Goal: Task Accomplishment & Management: Manage account settings

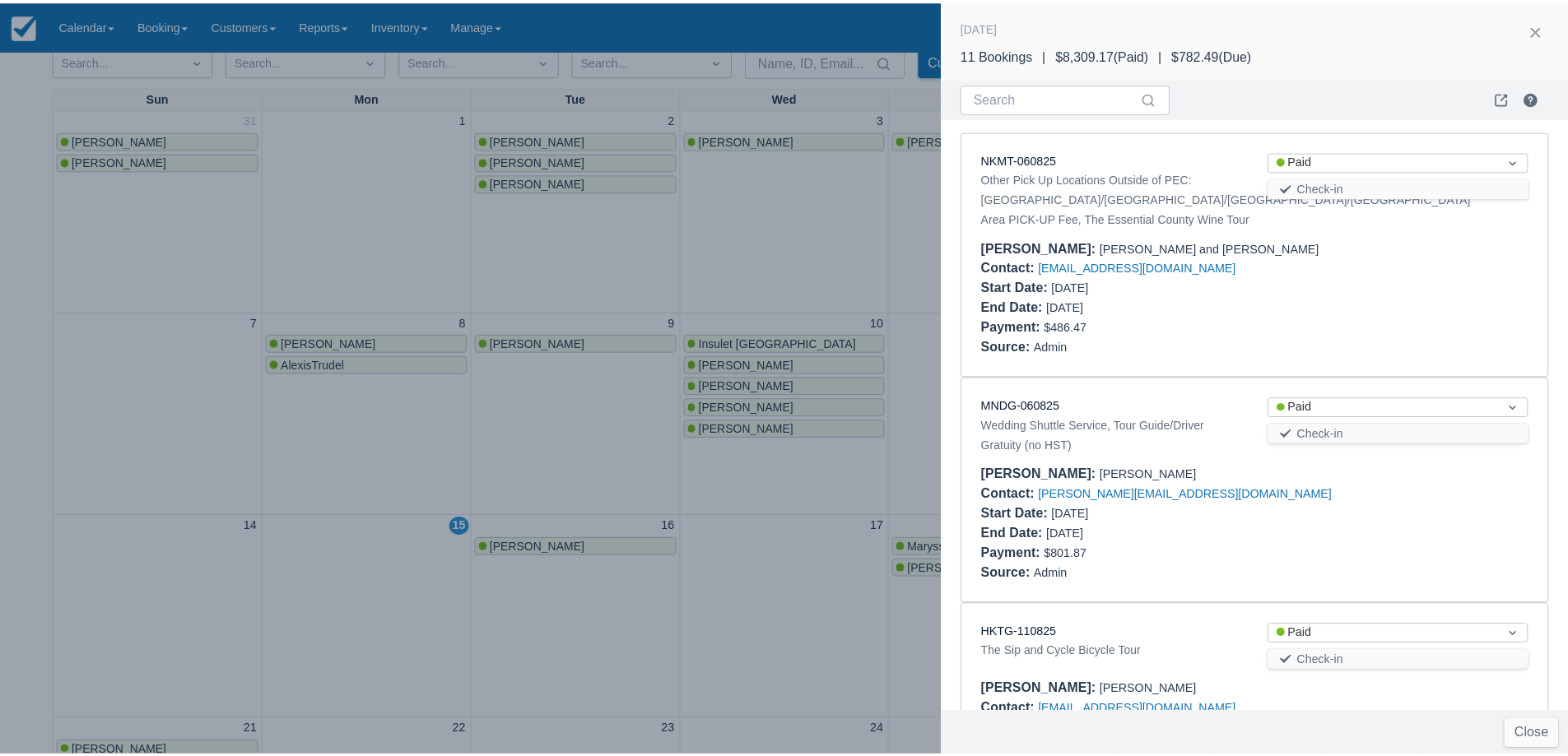
scroll to position [918, 0]
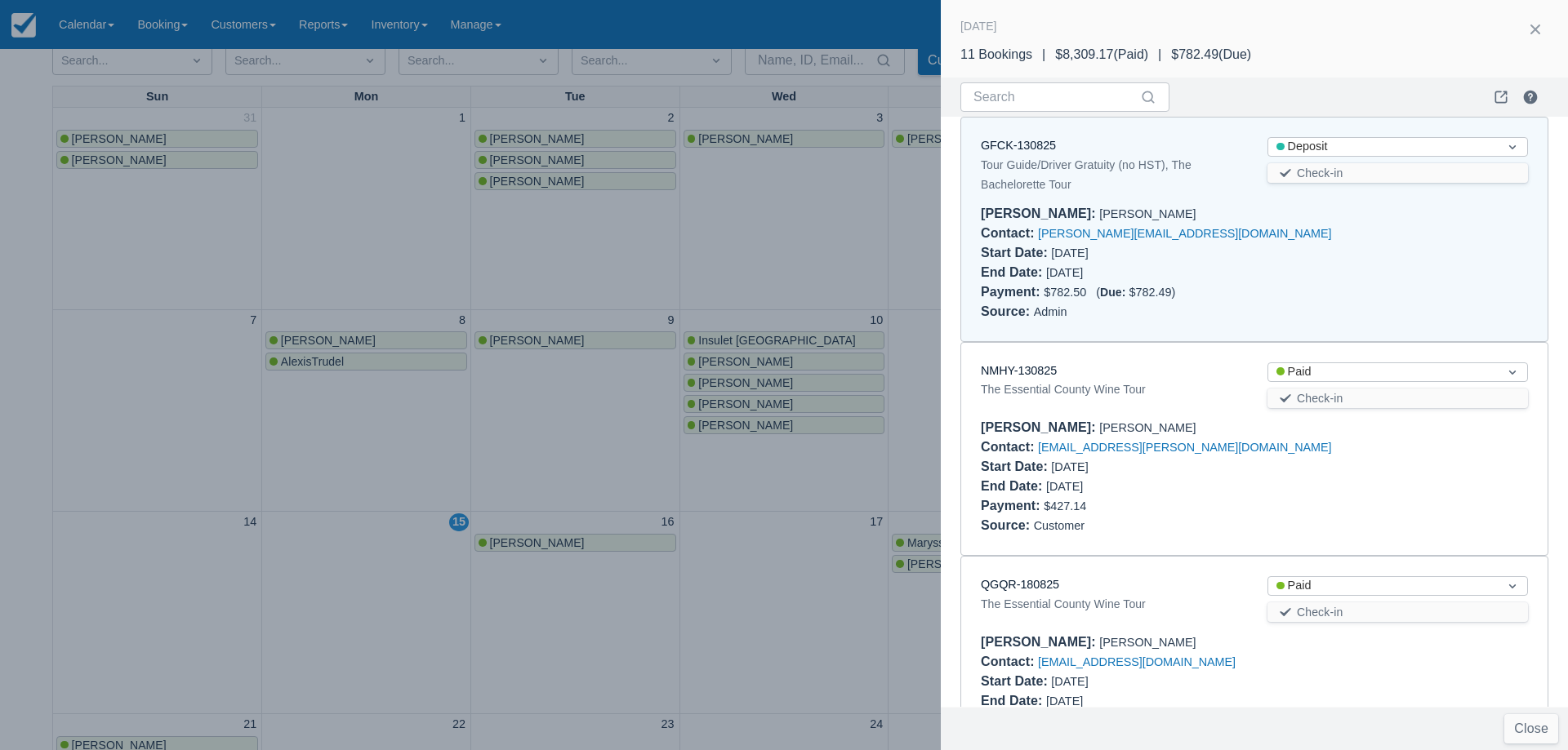
drag, startPoint x: 354, startPoint y: 237, endPoint x: 362, endPoint y: 417, distance: 180.2
click at [354, 238] on div at bounding box center [784, 375] width 1568 height 750
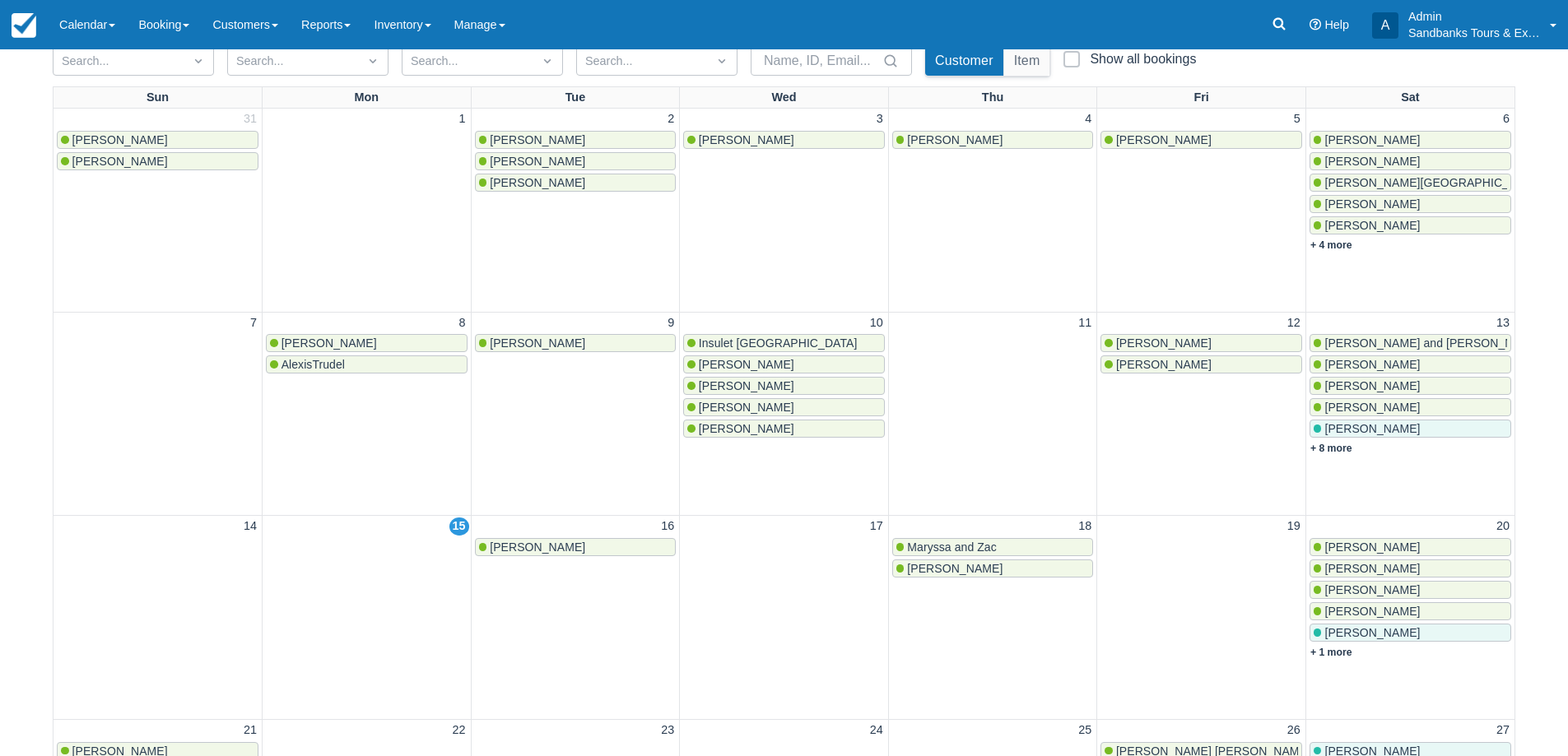
scroll to position [0, 0]
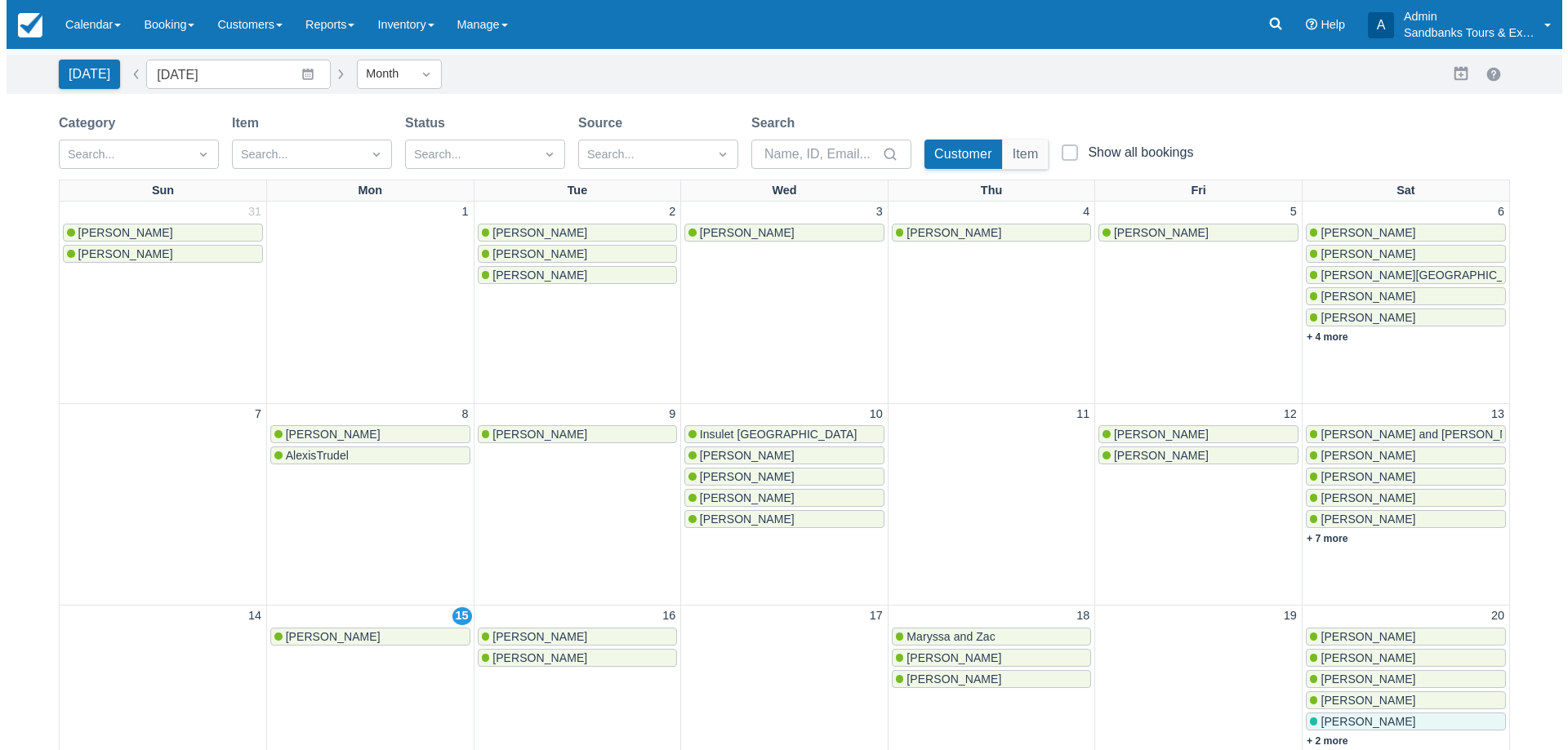
scroll to position [164, 0]
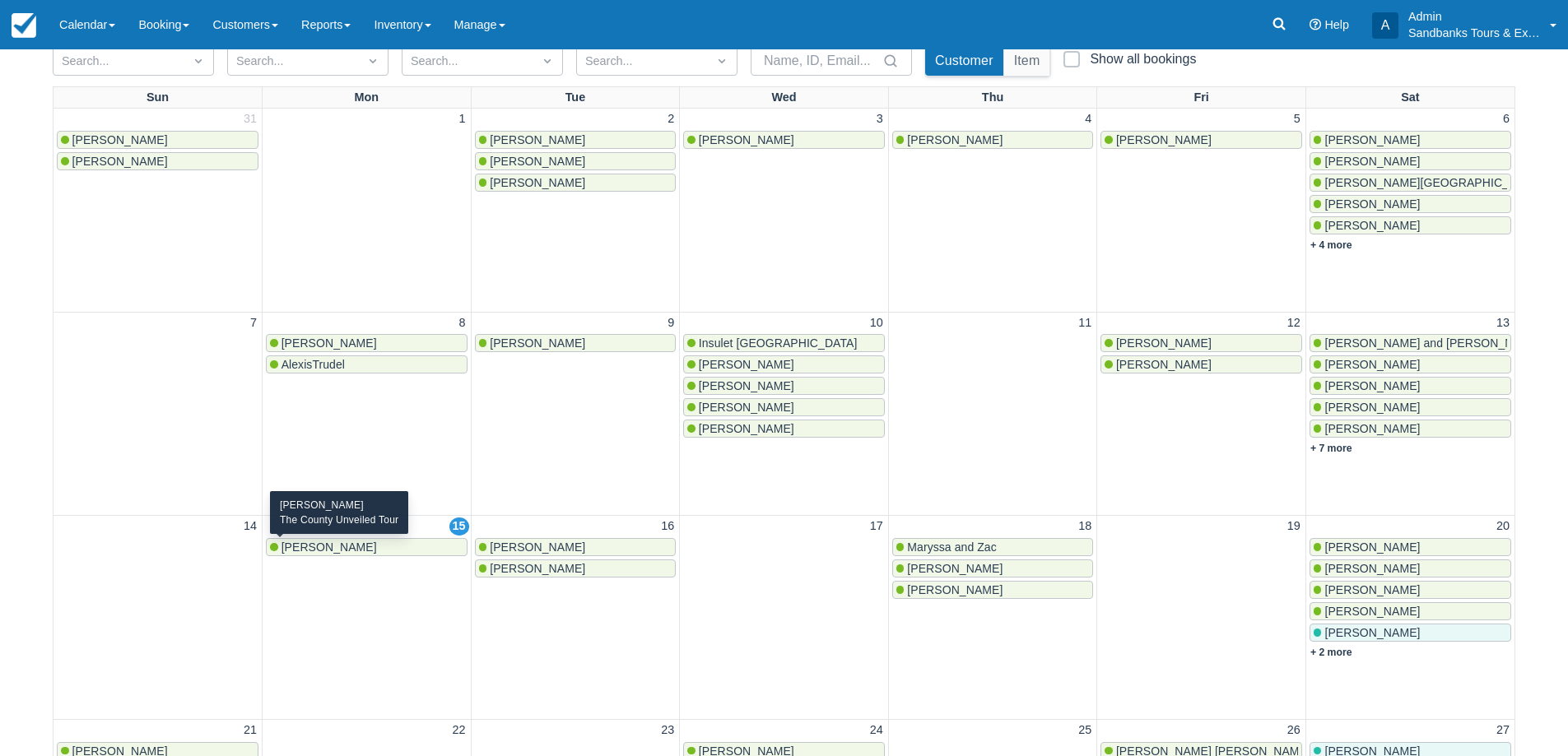
click at [357, 549] on div "[PERSON_NAME]" at bounding box center [366, 547] width 193 height 14
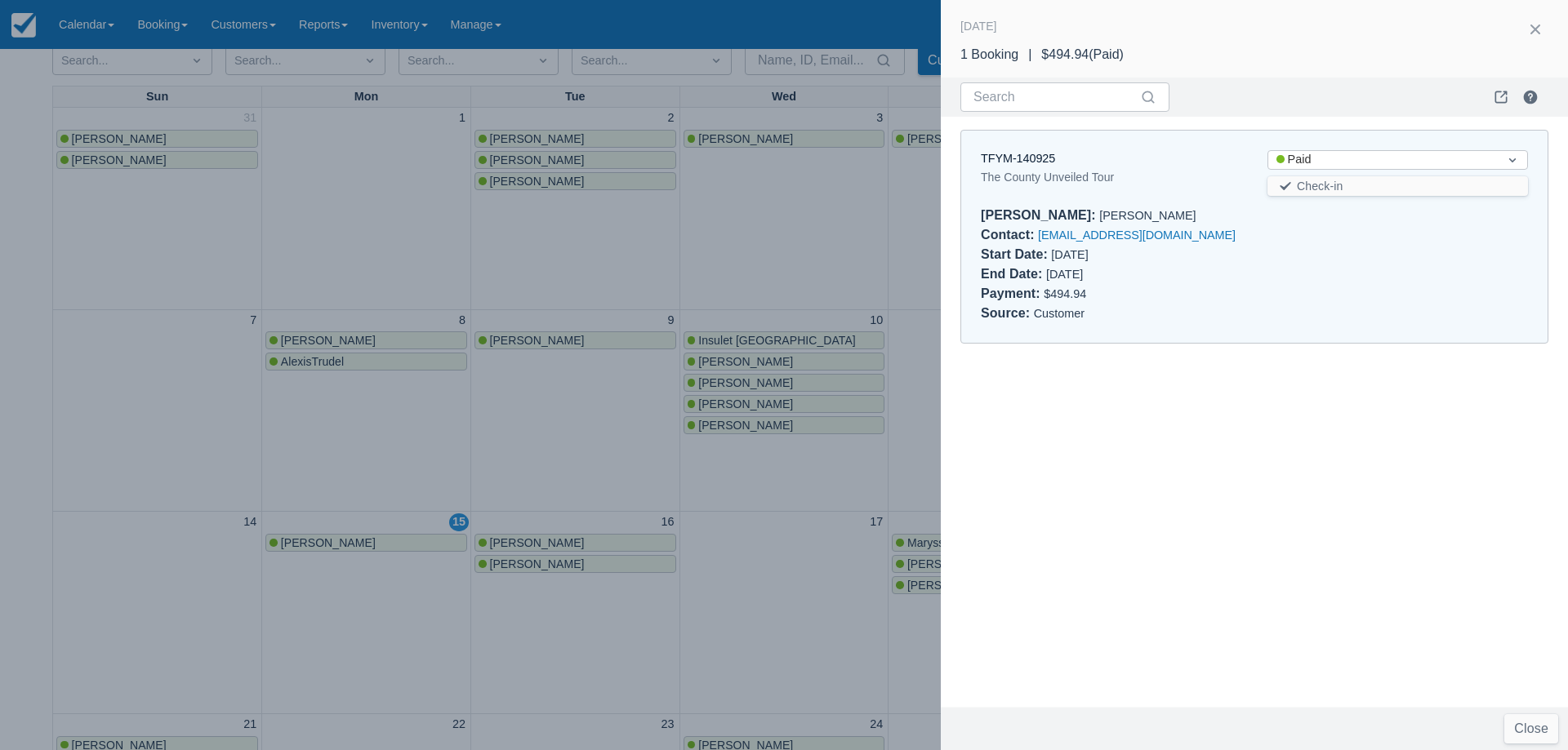
click at [1016, 150] on div "TFYM-140925" at bounding box center [1111, 159] width 260 height 18
click at [1014, 158] on link "TFYM-140925" at bounding box center [1017, 159] width 74 height 13
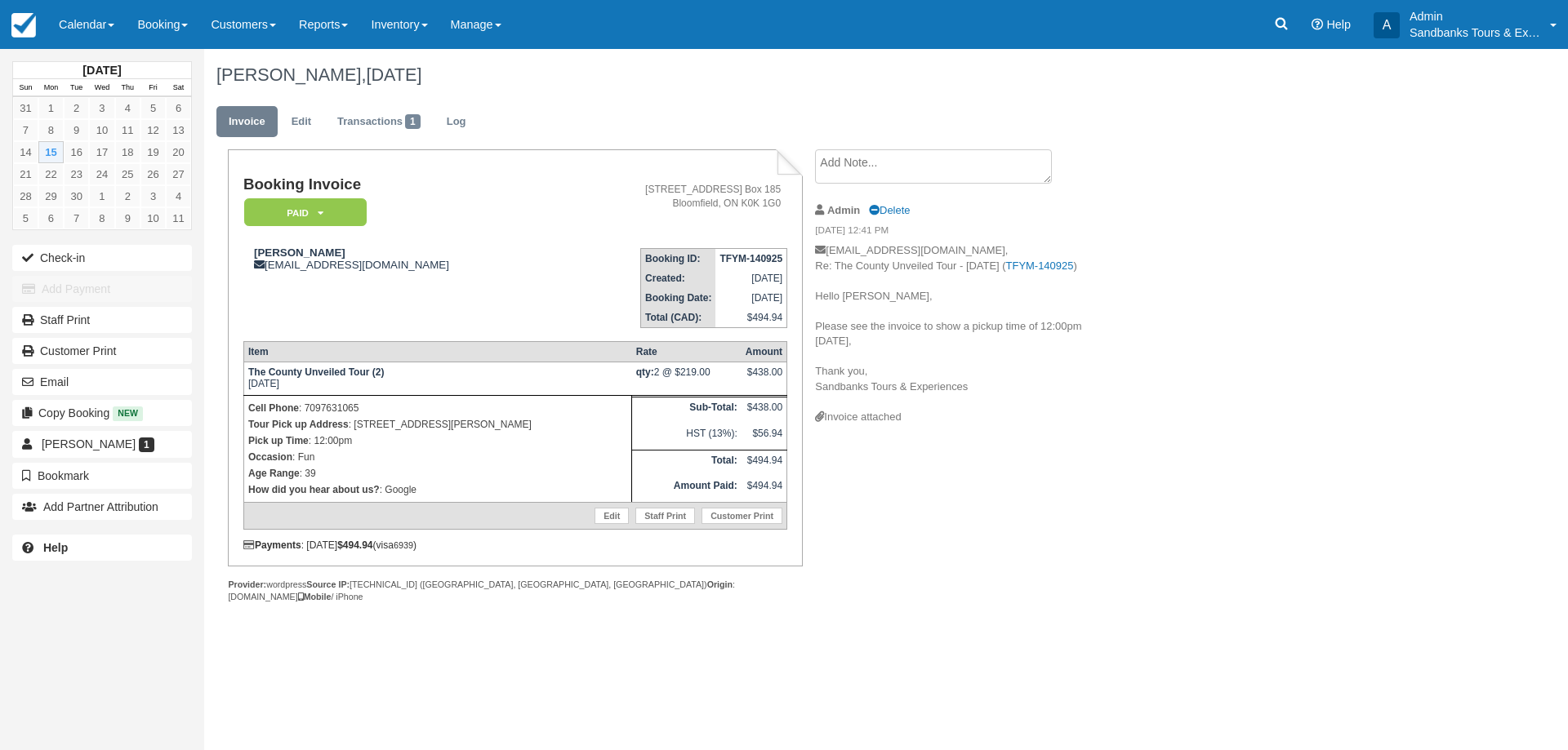
click at [943, 571] on div "Booking Invoice Paid   Pending Deposit Hold Deposit Waiting Cancelled BOOKED GI…" at bounding box center [653, 394] width 898 height 489
click at [52, 35] on link "Calendar" at bounding box center [86, 24] width 78 height 49
click at [96, 67] on link "Booking" at bounding box center [113, 70] width 129 height 35
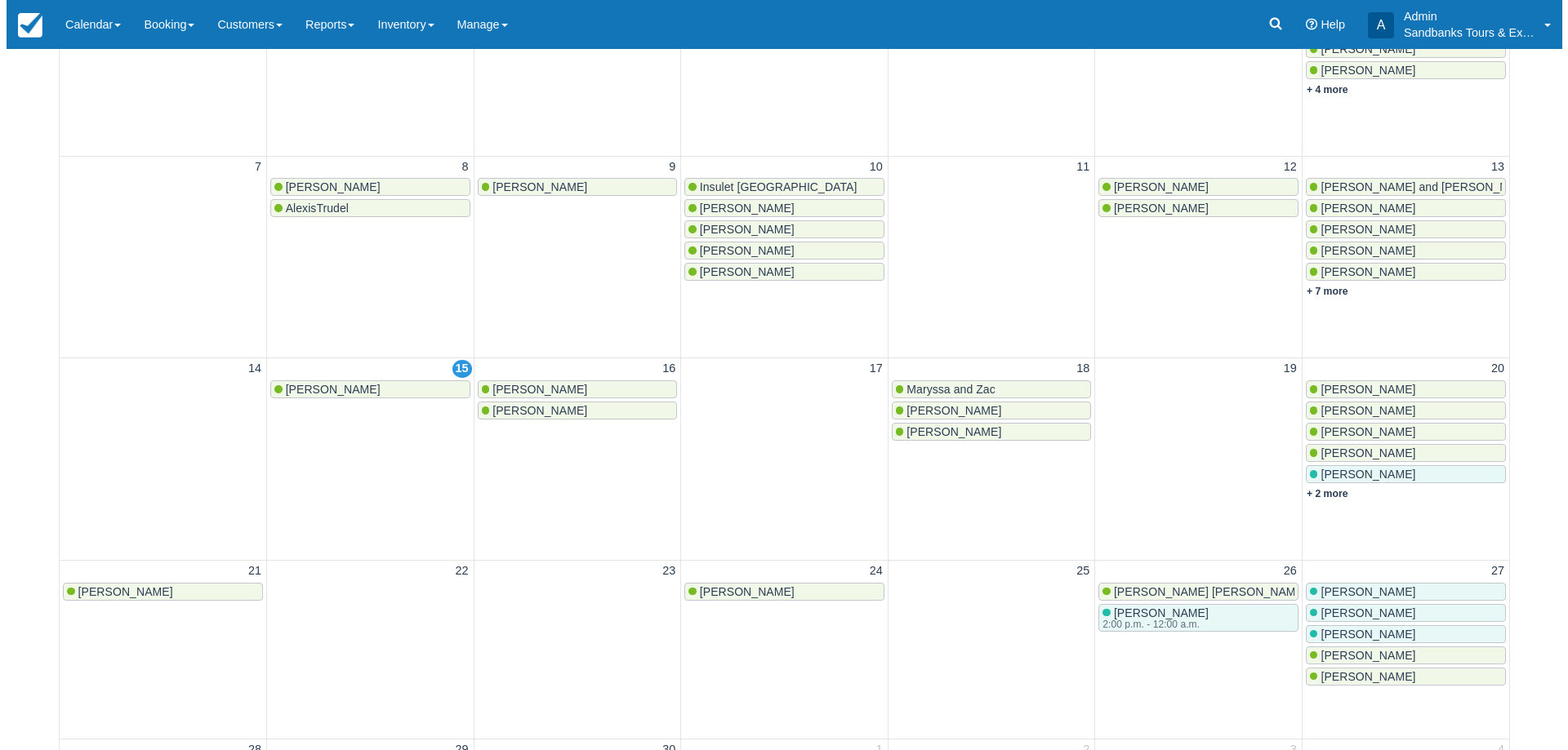
scroll to position [326, 0]
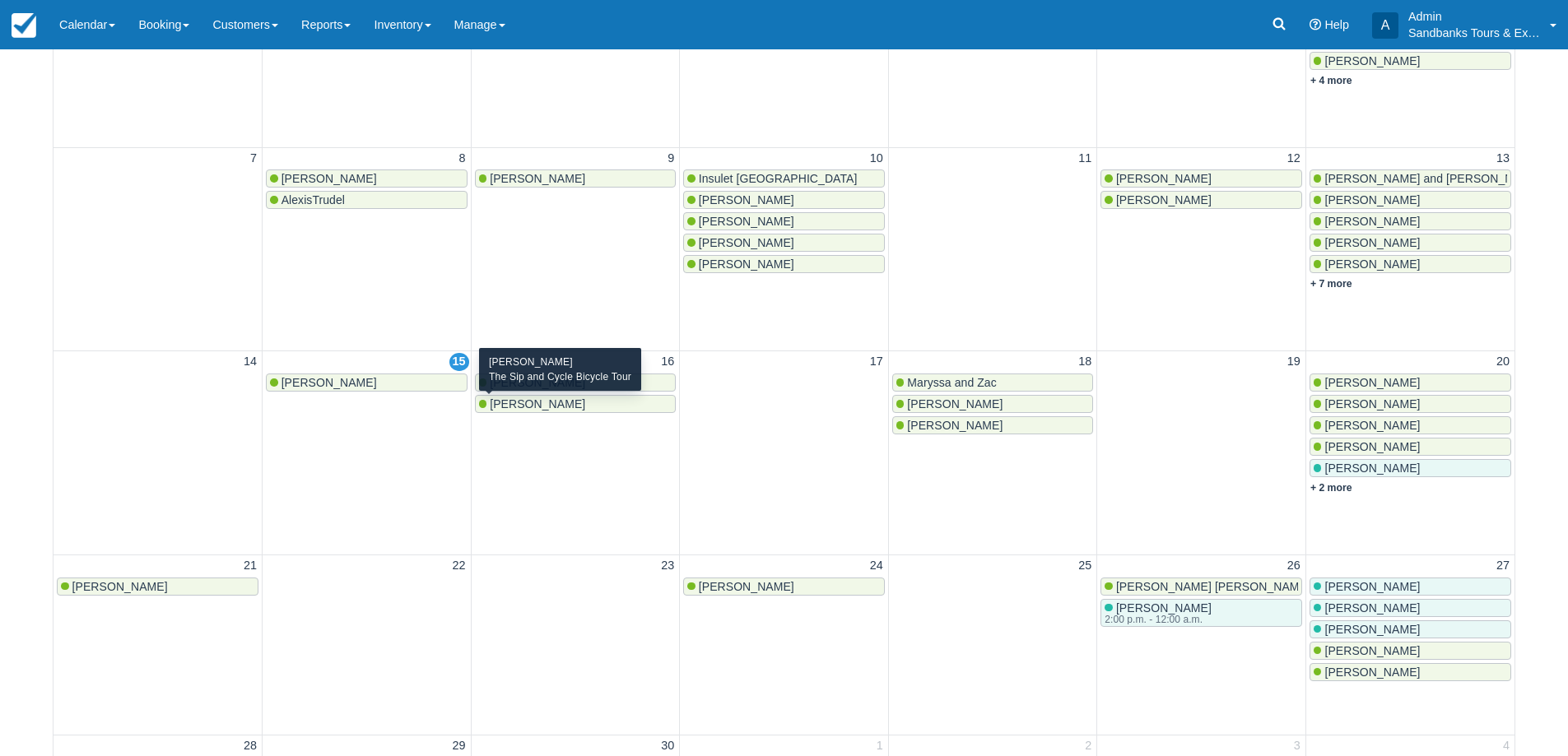
click at [528, 407] on span "Wayne Gouveia" at bounding box center [537, 404] width 95 height 14
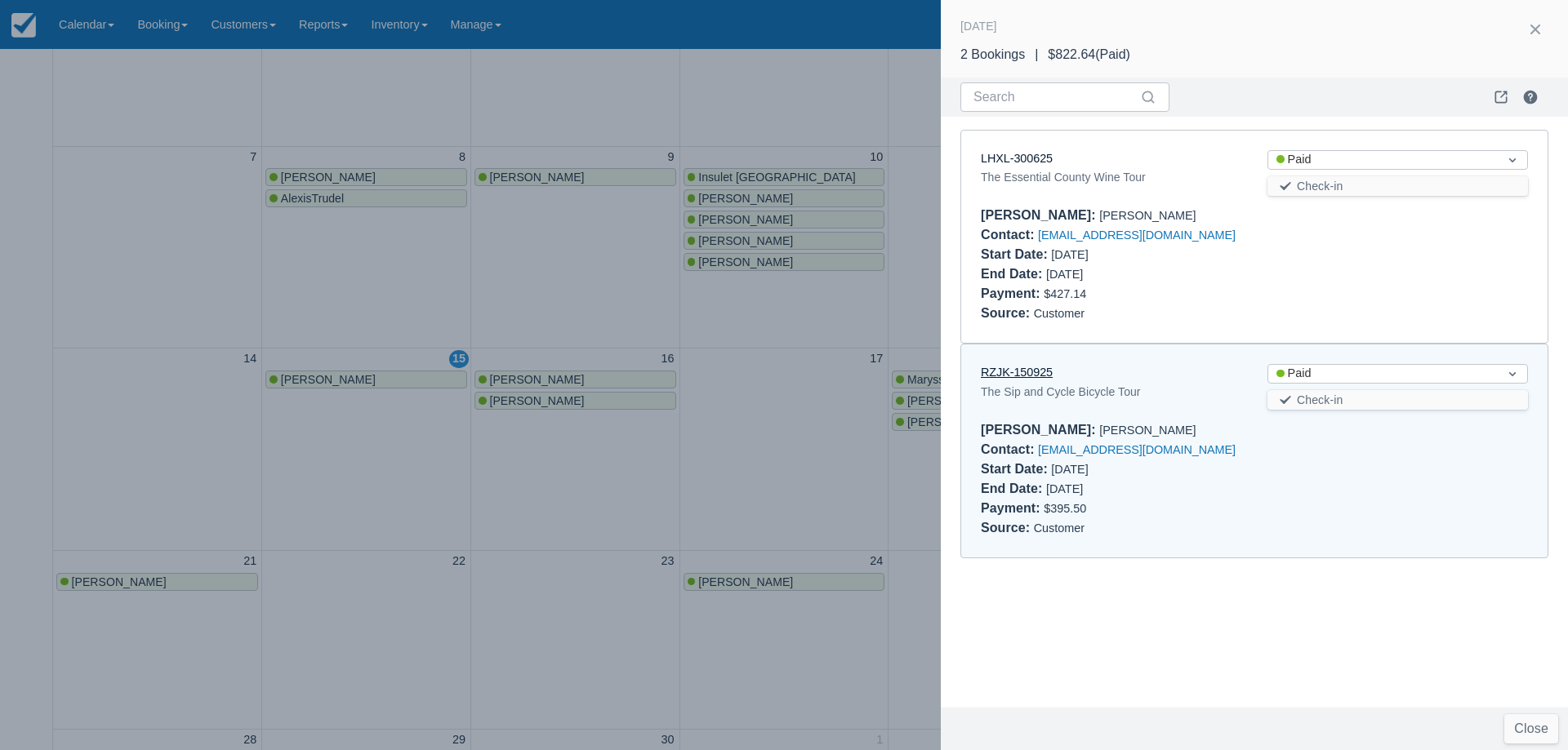
click at [1025, 376] on link "RZJK-150925" at bounding box center [1016, 373] width 72 height 13
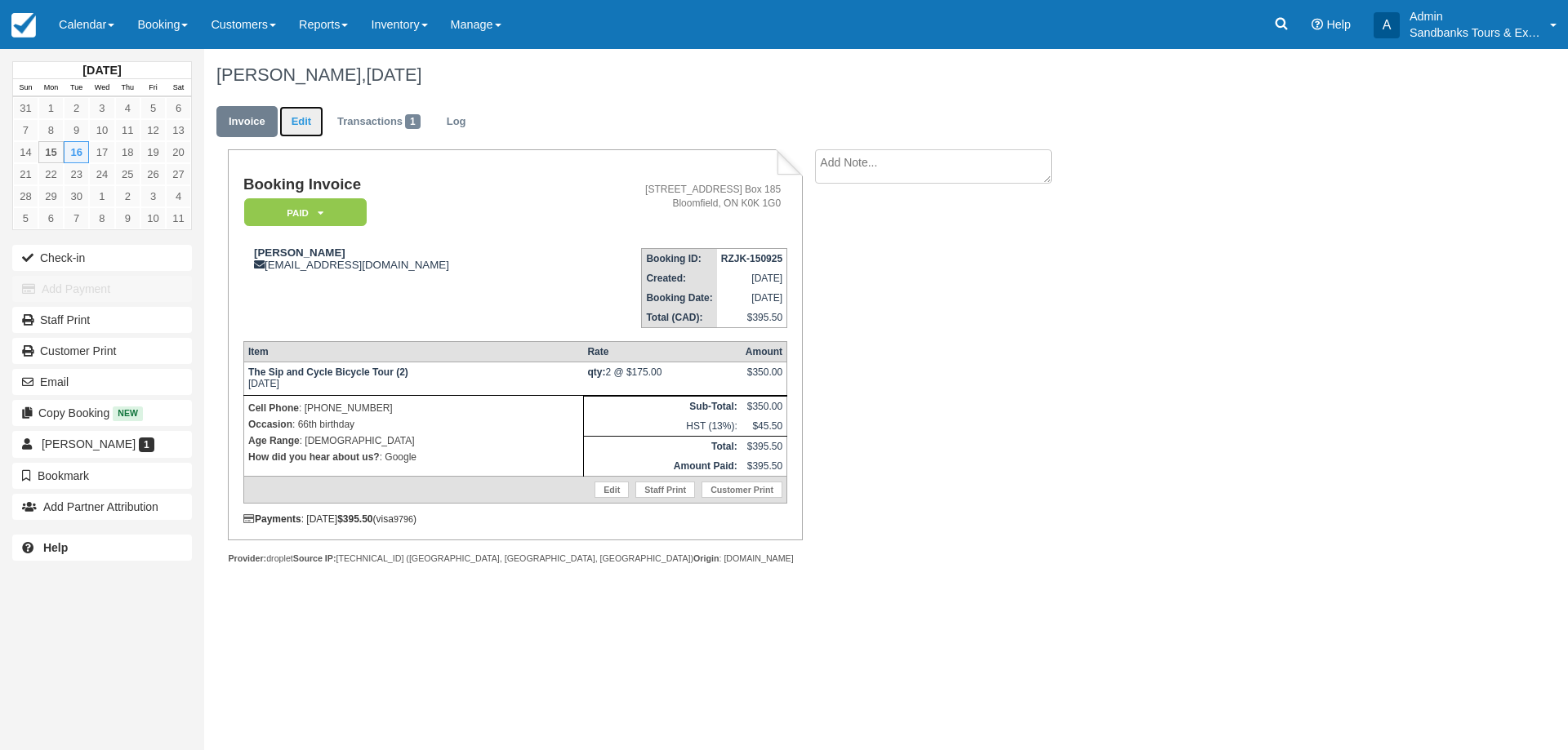
click at [297, 129] on link "Edit" at bounding box center [301, 121] width 44 height 32
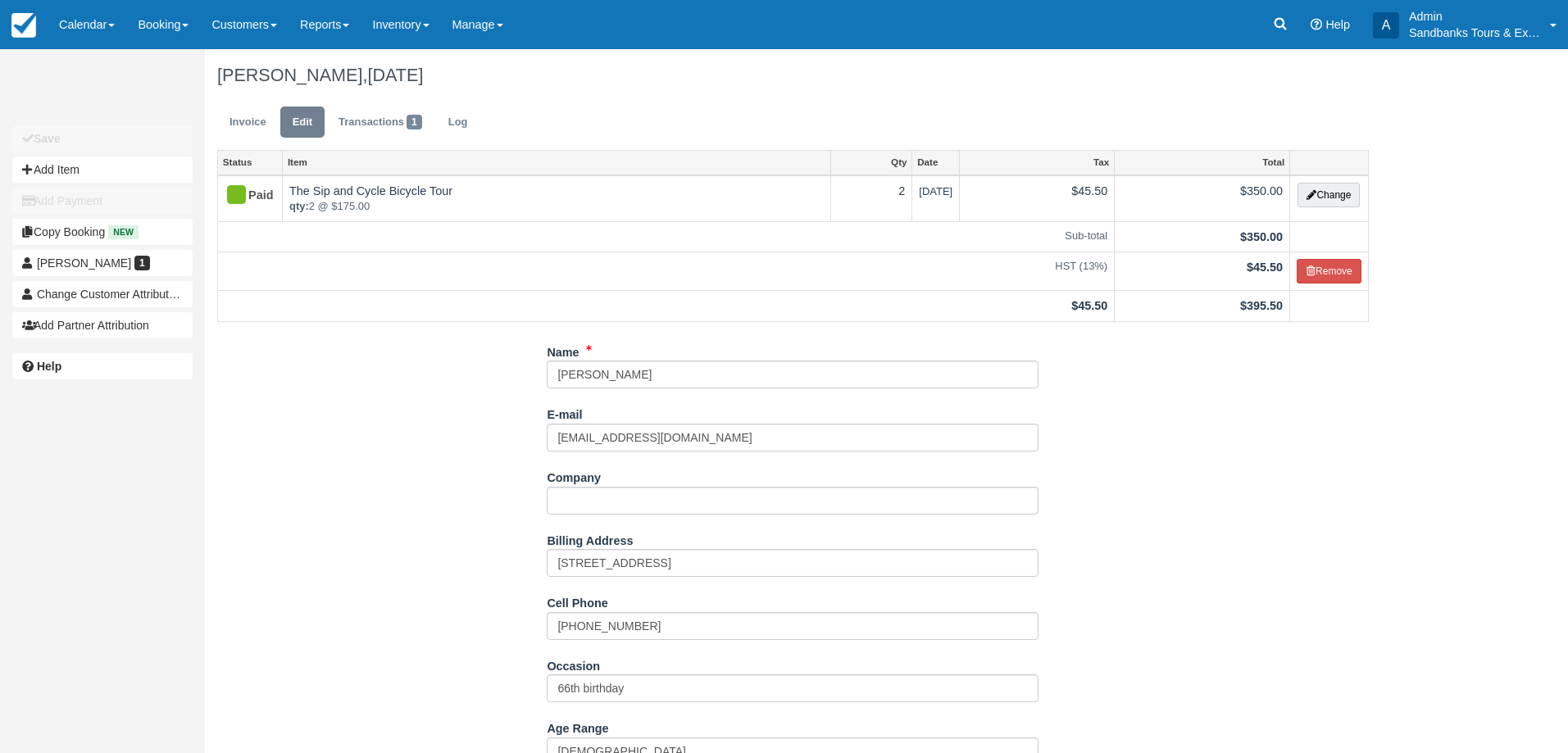
scroll to position [433, 0]
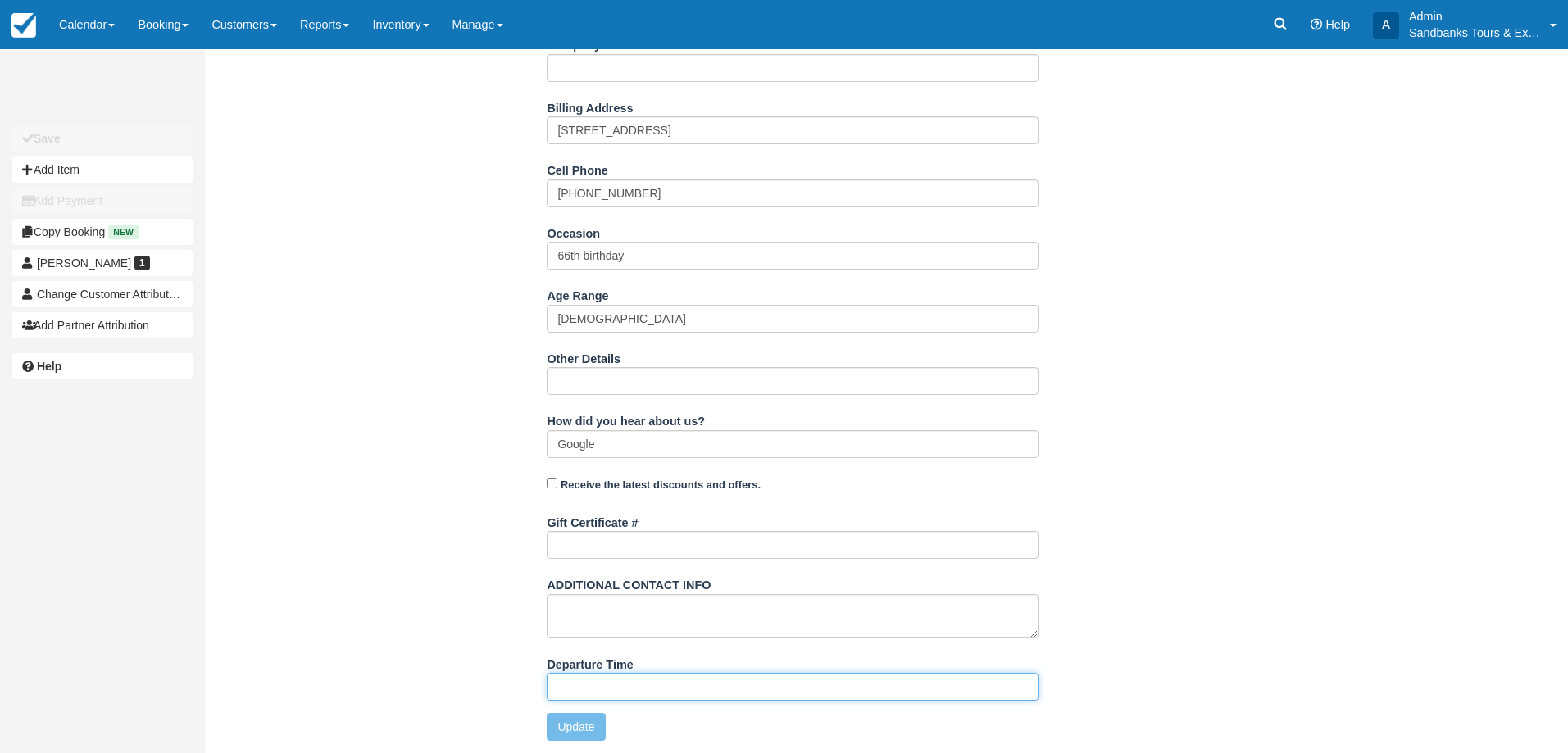
click at [599, 692] on input "Departure Time" at bounding box center [792, 686] width 492 height 28
type input "11:30am start time at 81 Cleminson"
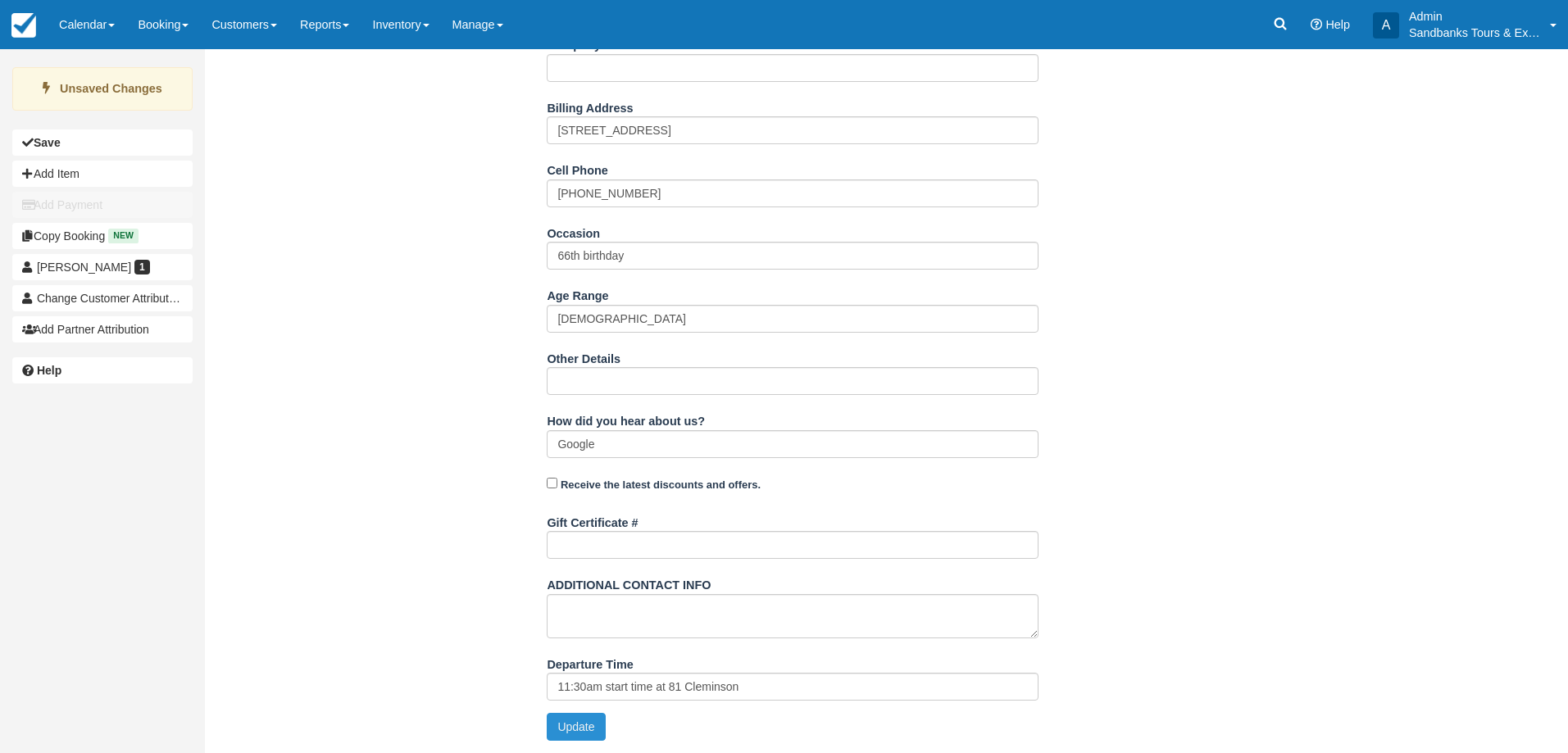
click at [566, 723] on button "Update" at bounding box center [575, 727] width 58 height 28
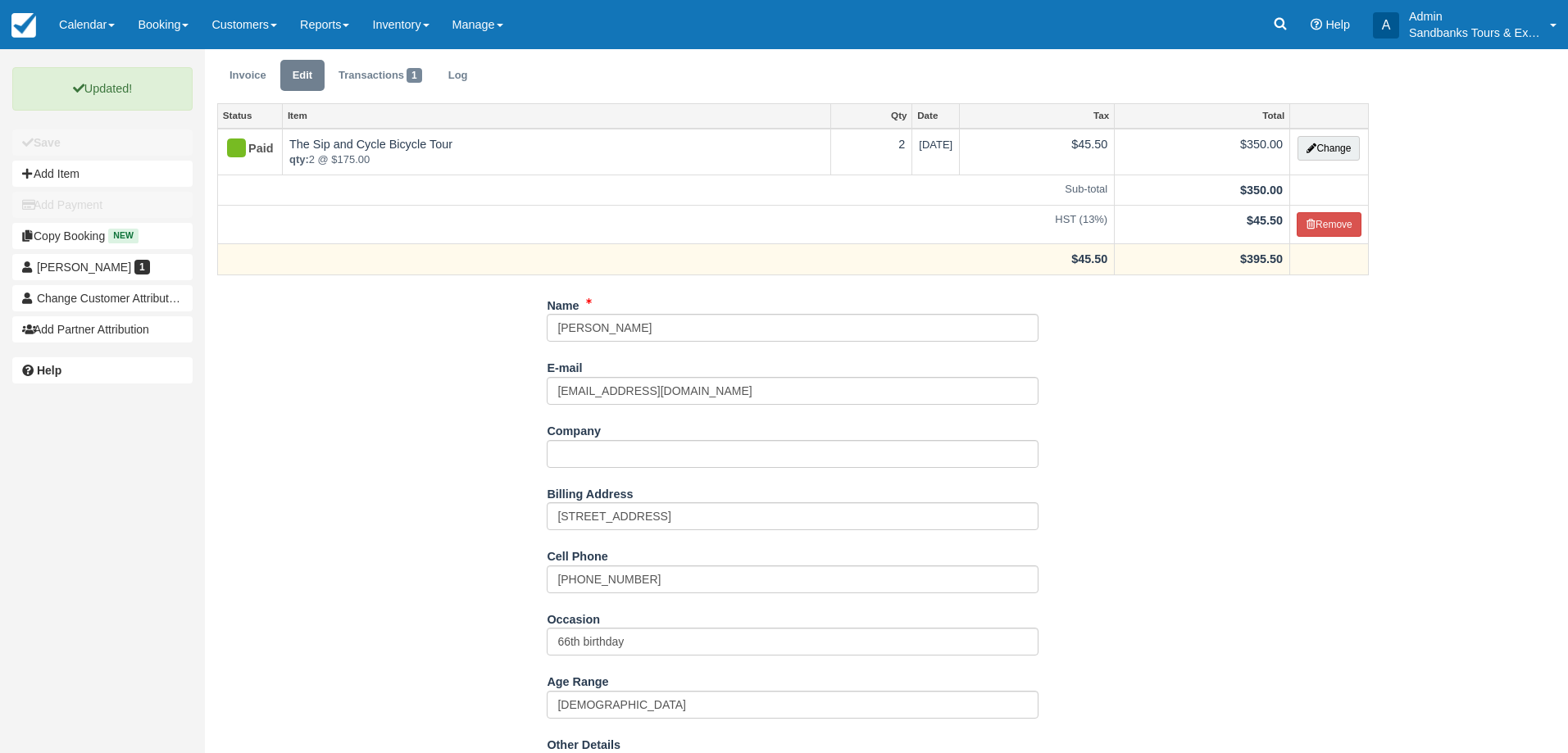
scroll to position [0, 0]
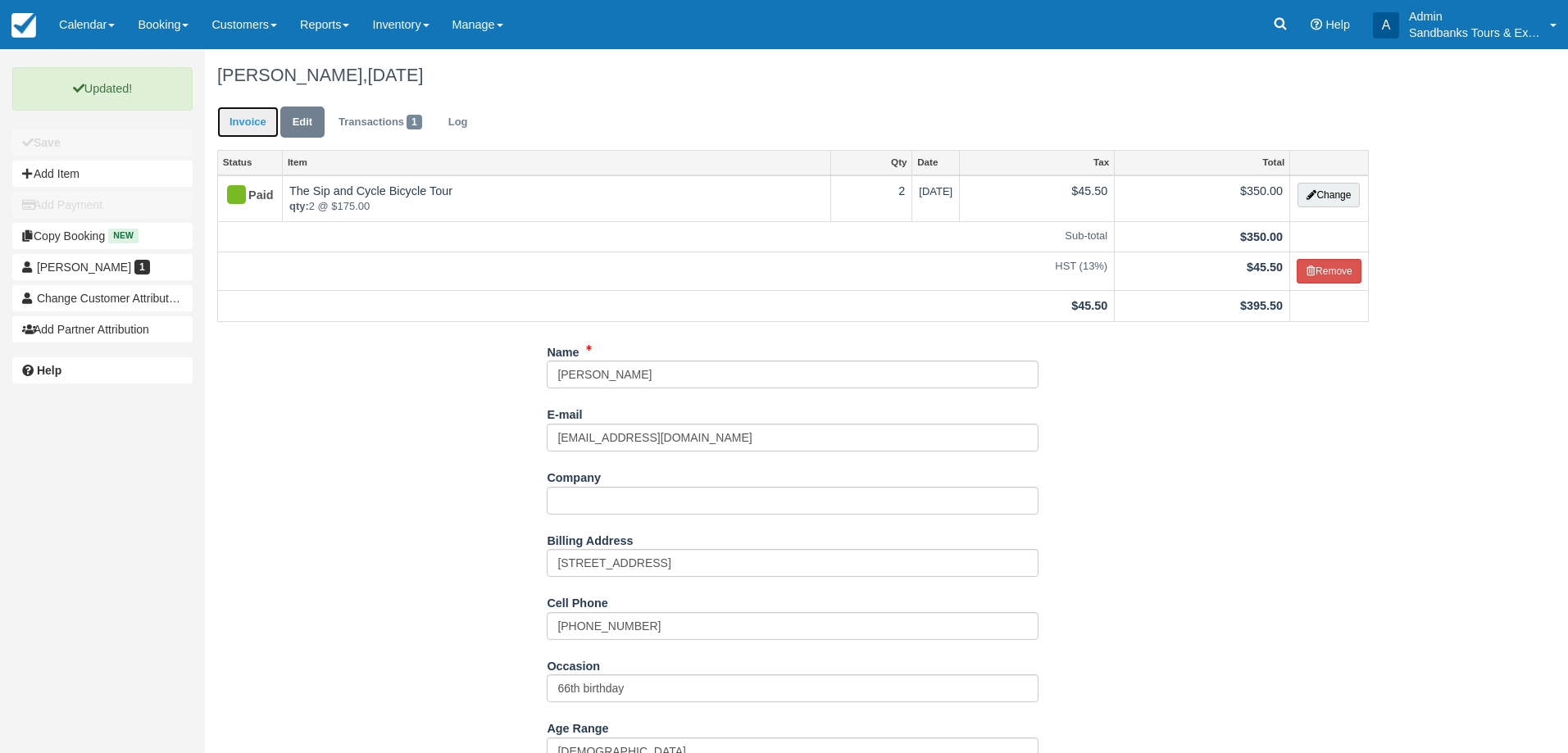
click at [255, 126] on link "Invoice" at bounding box center [248, 122] width 62 height 32
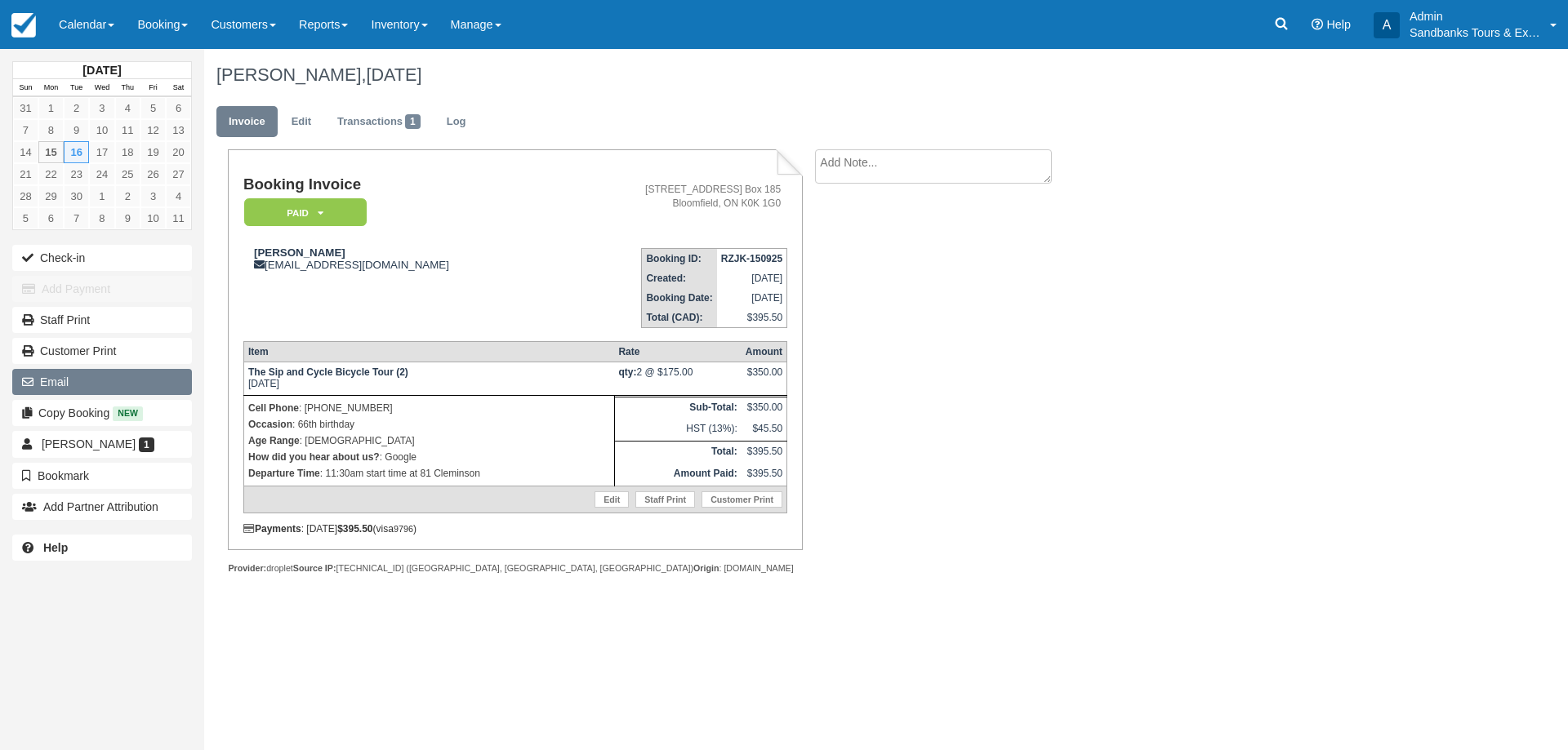
click at [78, 377] on button "Email" at bounding box center [102, 381] width 179 height 26
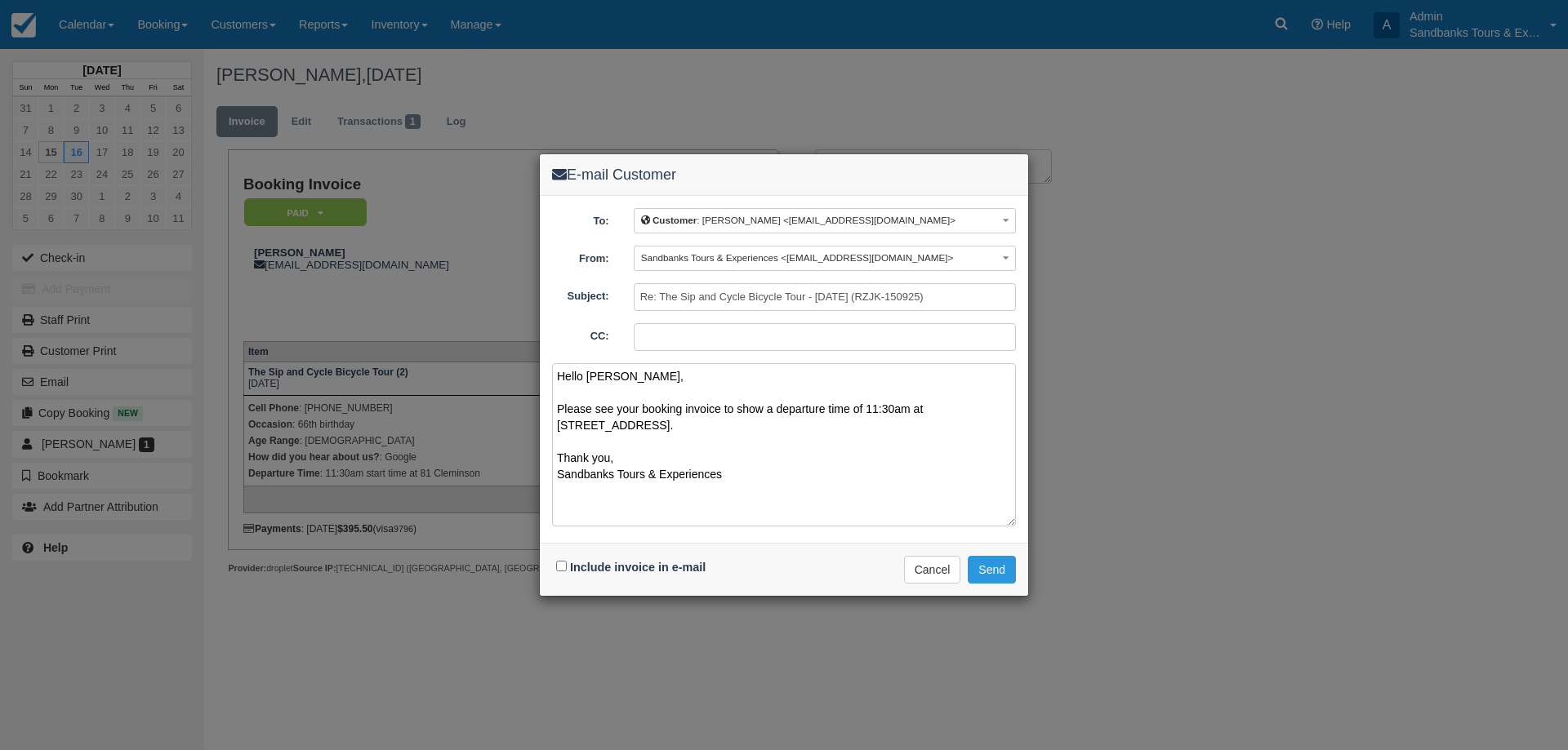
drag, startPoint x: 964, startPoint y: 409, endPoint x: 896, endPoint y: 438, distance: 73.9
click at [860, 375] on textarea "Hello Wayne, Please see your booking invoice to show a departure time of 11:30a…" at bounding box center [784, 445] width 464 height 164
type textarea "Hello Wayne, Please see your booking invoice to show a departure time of 11:30a…"
click at [561, 563] on input "Include invoice in e-mail" at bounding box center [561, 565] width 11 height 11
checkbox input "true"
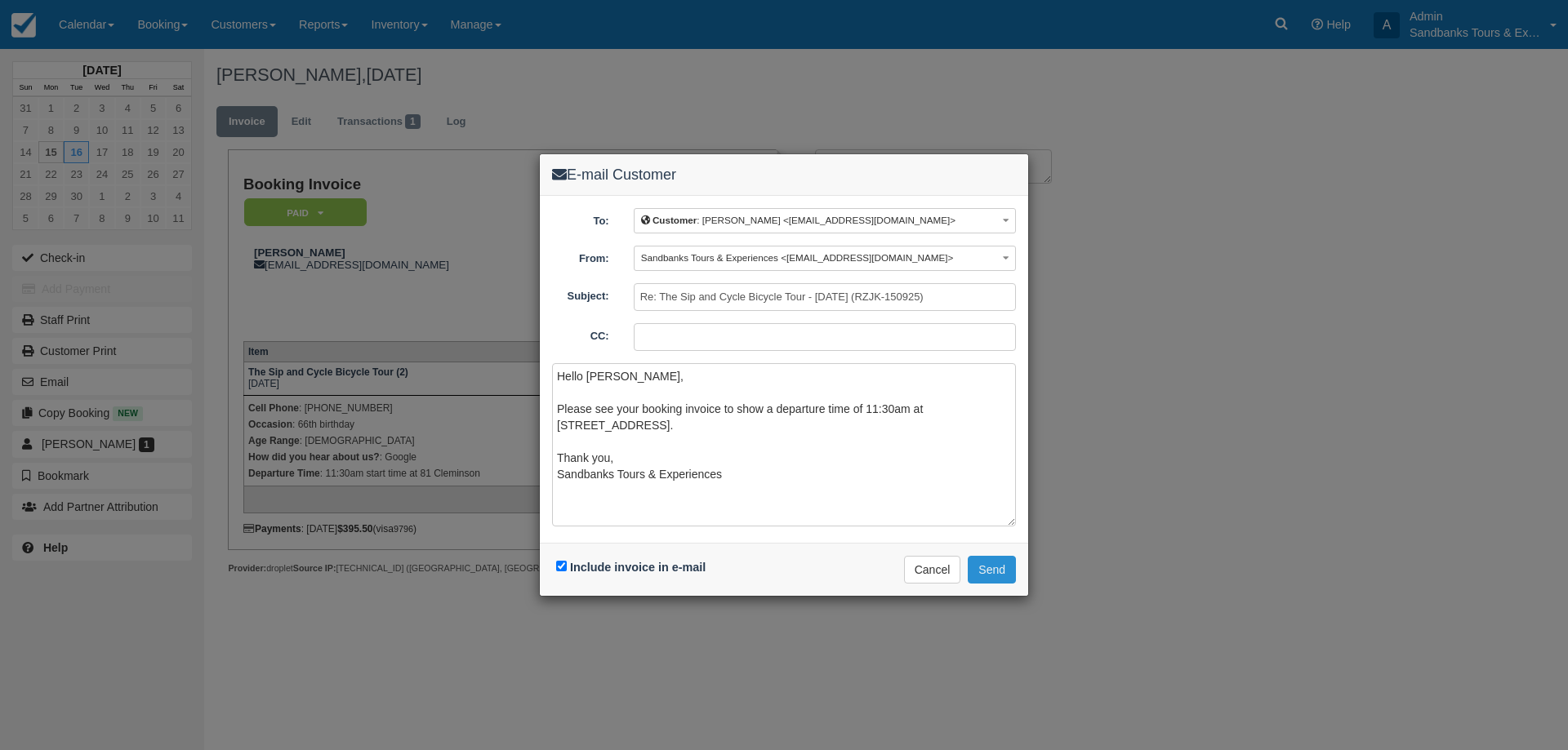
click at [995, 566] on button "Send" at bounding box center [992, 569] width 48 height 28
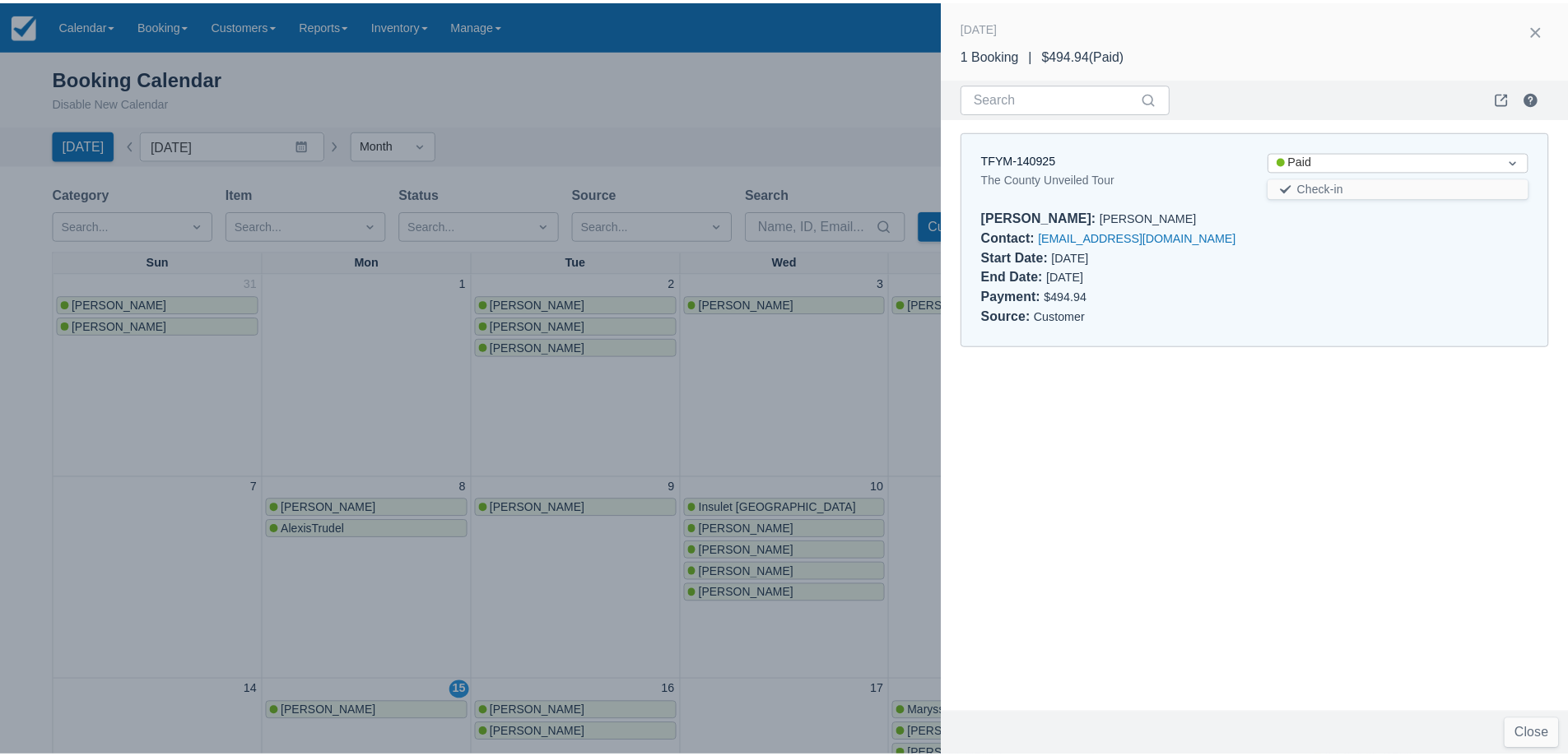
scroll to position [165, 0]
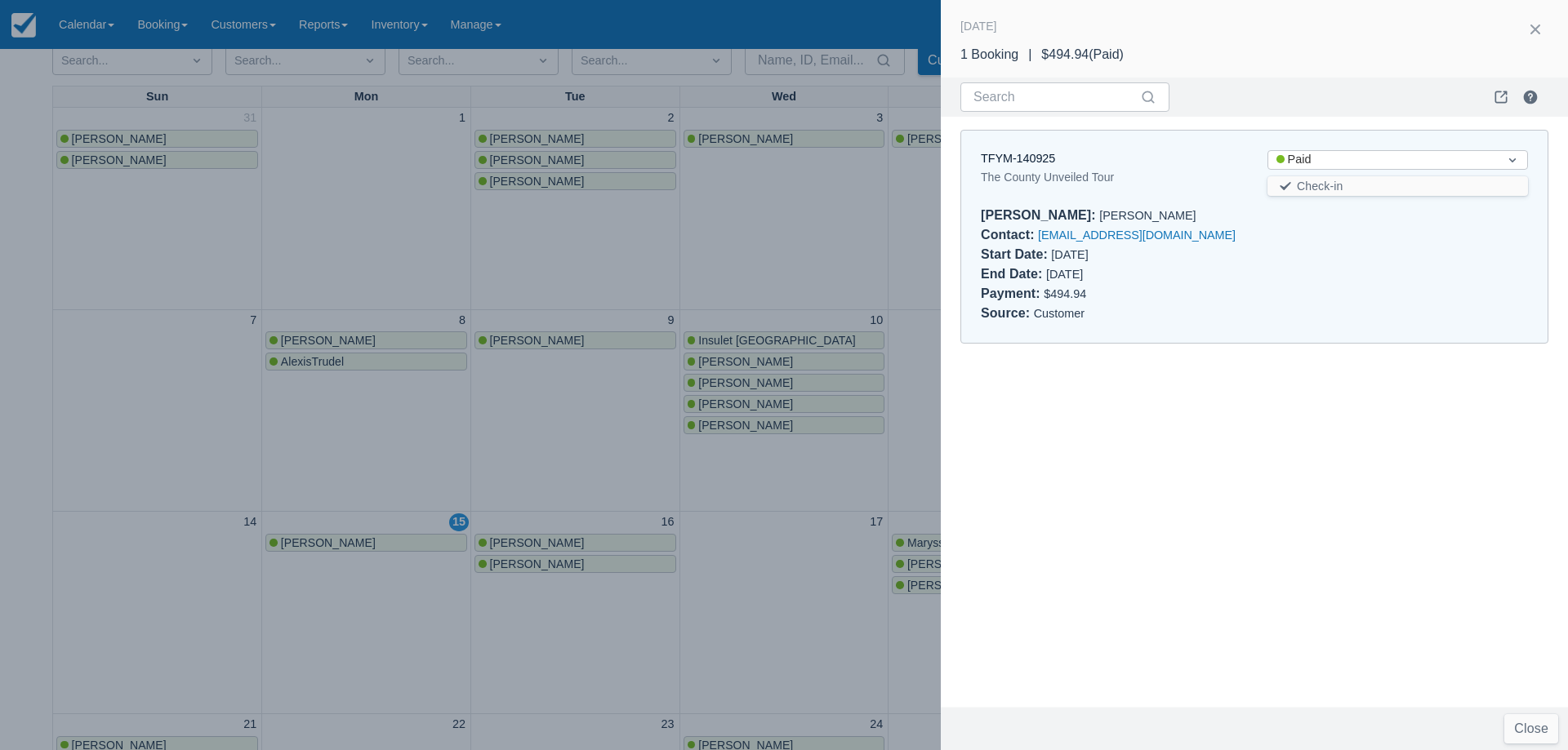
click at [399, 270] on div at bounding box center [784, 375] width 1568 height 750
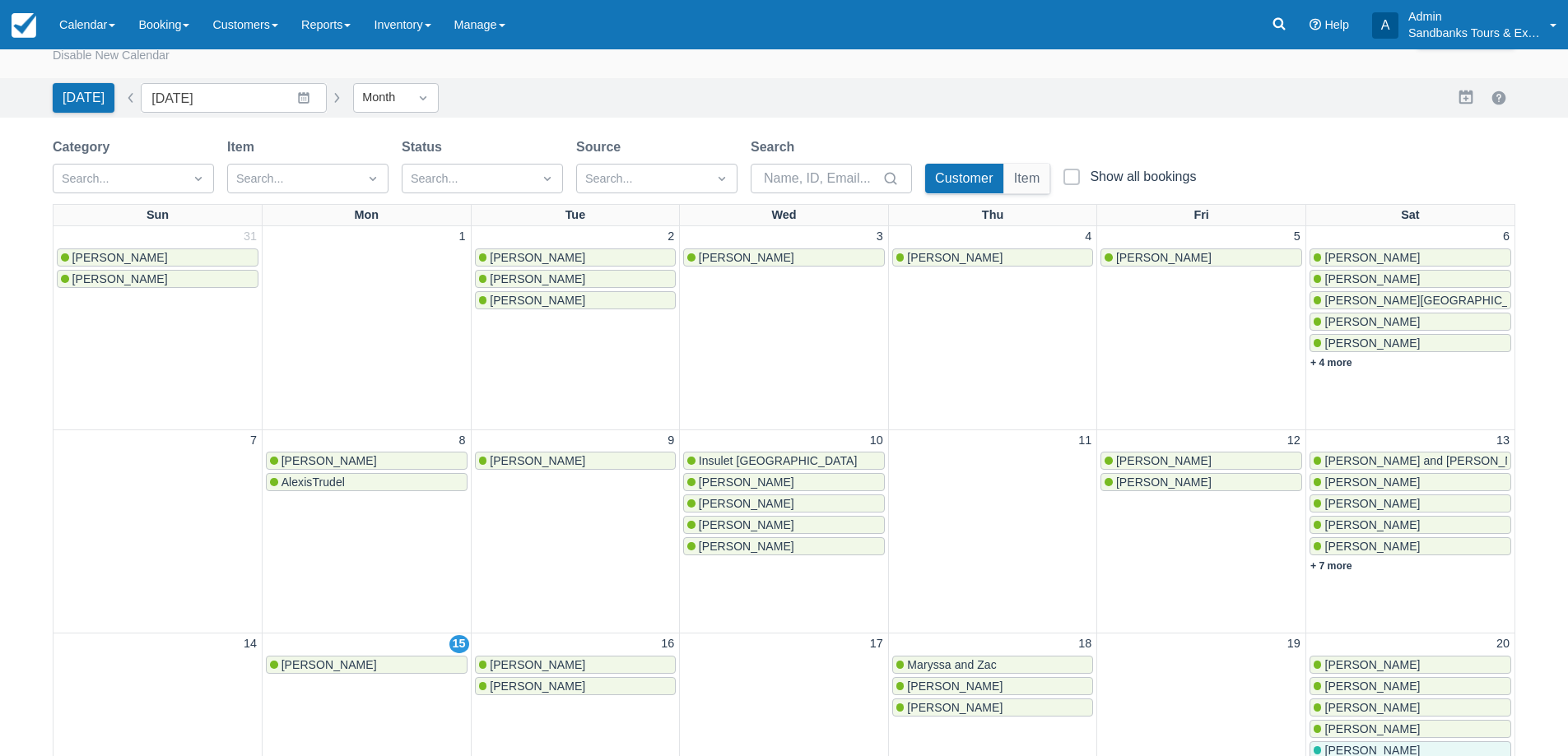
scroll to position [0, 0]
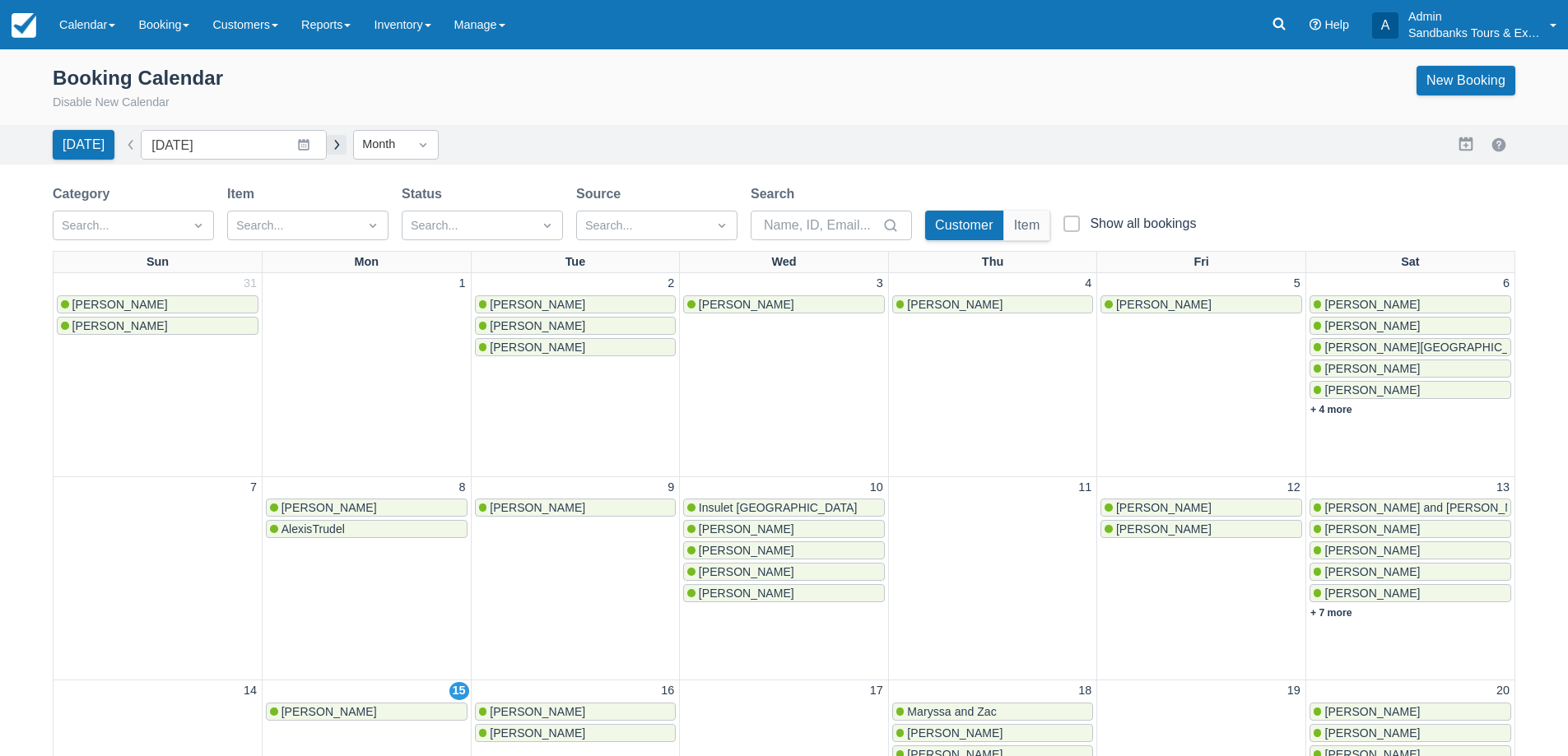
click at [327, 147] on button "button" at bounding box center [337, 145] width 19 height 19
type input "October 2025"
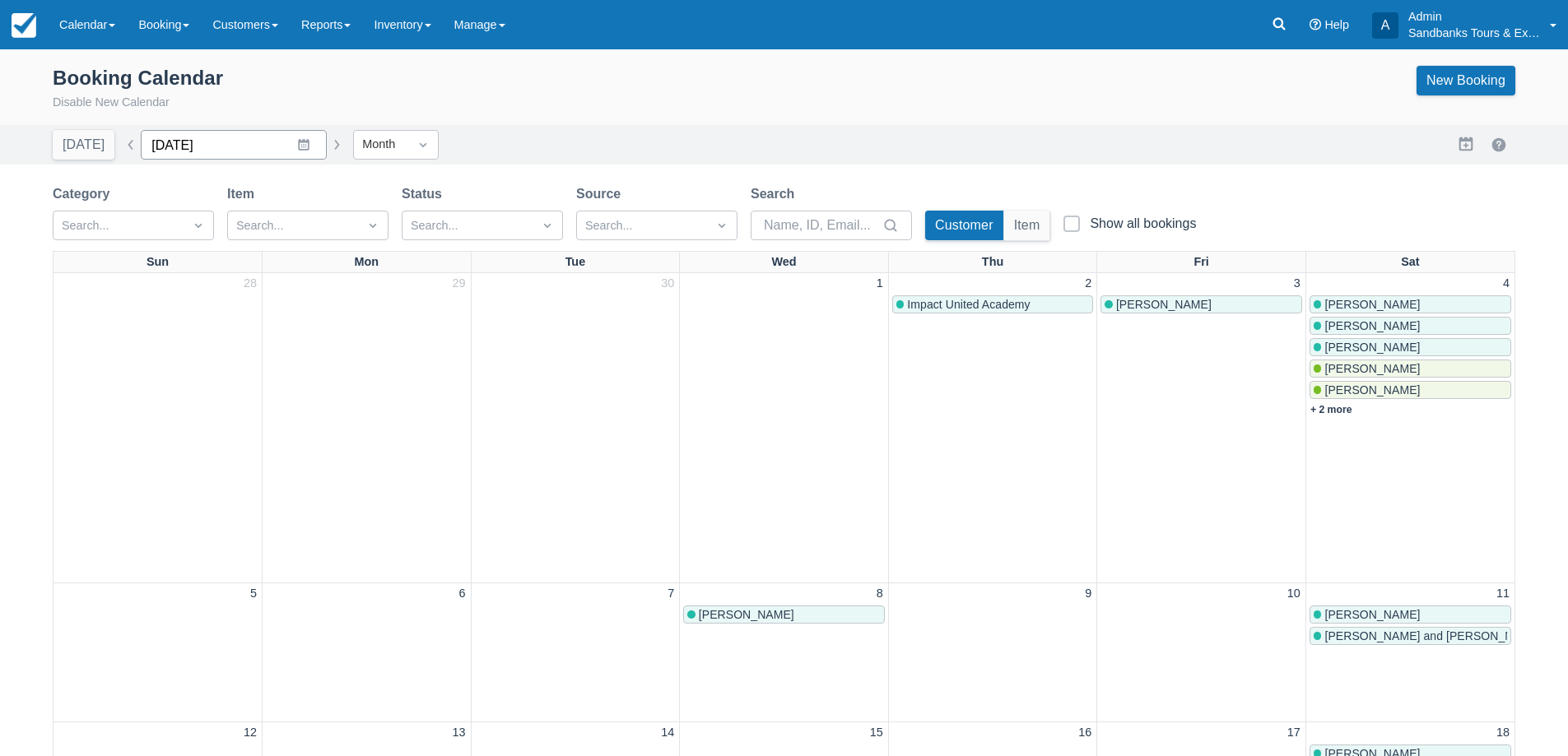
click at [290, 148] on input "October 2025" at bounding box center [234, 145] width 186 height 30
click at [1278, 26] on icon at bounding box center [1279, 24] width 13 height 13
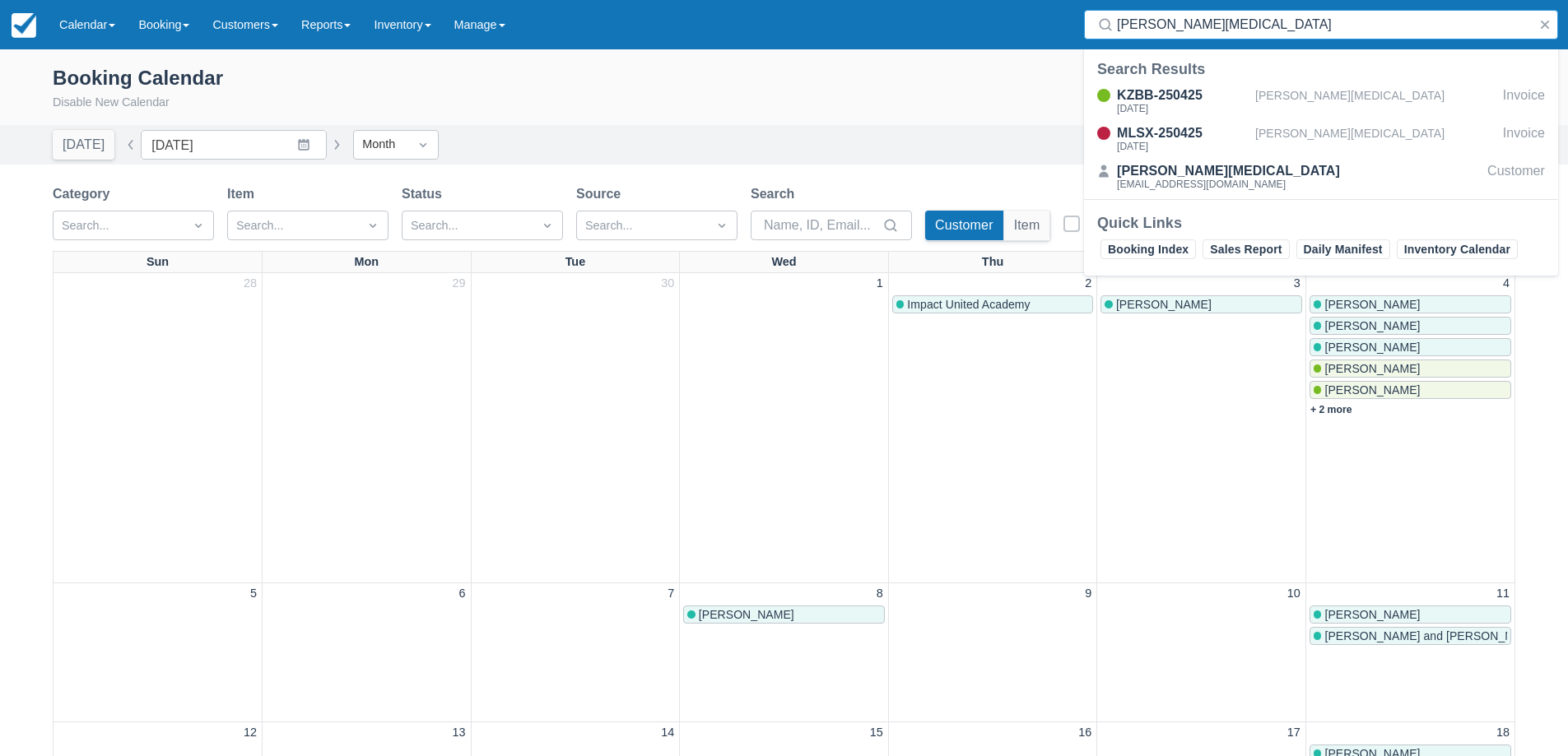
type input "brooke splinter"
click at [1169, 106] on div "[DATE]" at bounding box center [1183, 109] width 132 height 10
